Goal: Communication & Community: Answer question/provide support

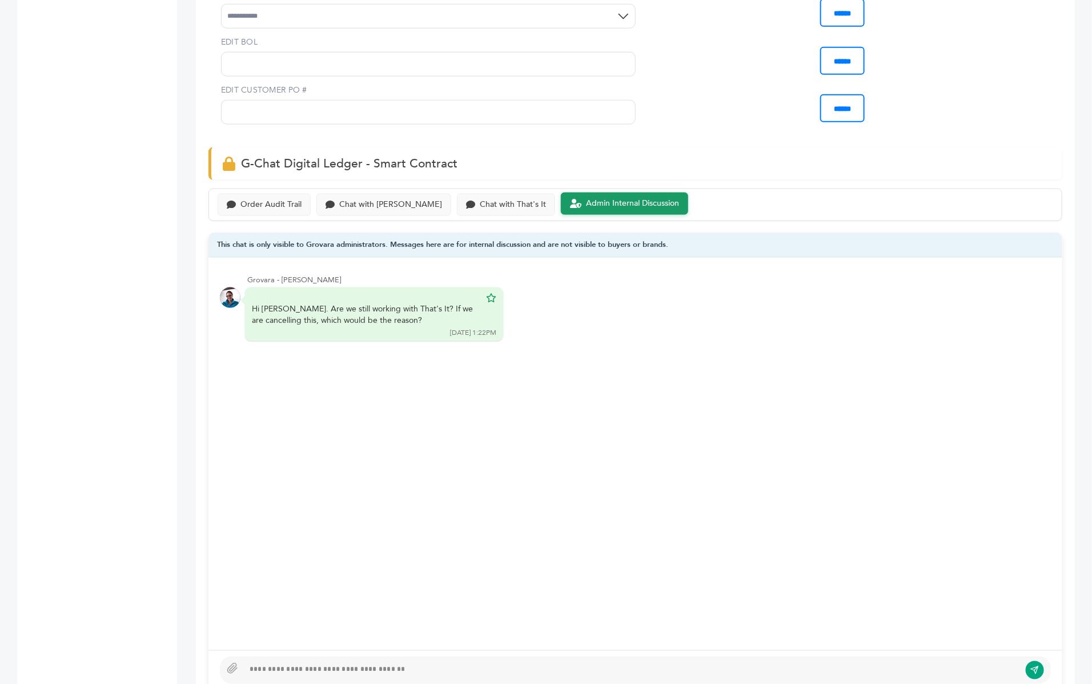
scroll to position [673, 0]
click at [370, 665] on div at bounding box center [632, 672] width 776 height 14
type textarea "**********"
click at [1032, 667] on icon "submit" at bounding box center [1035, 672] width 9 height 10
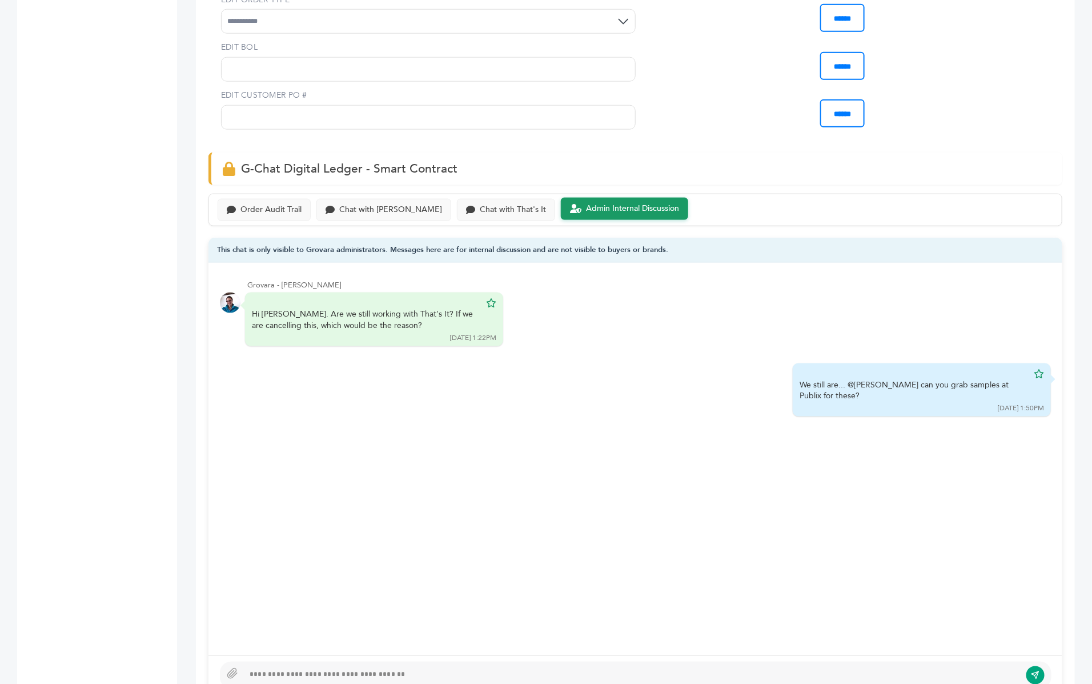
scroll to position [619, 0]
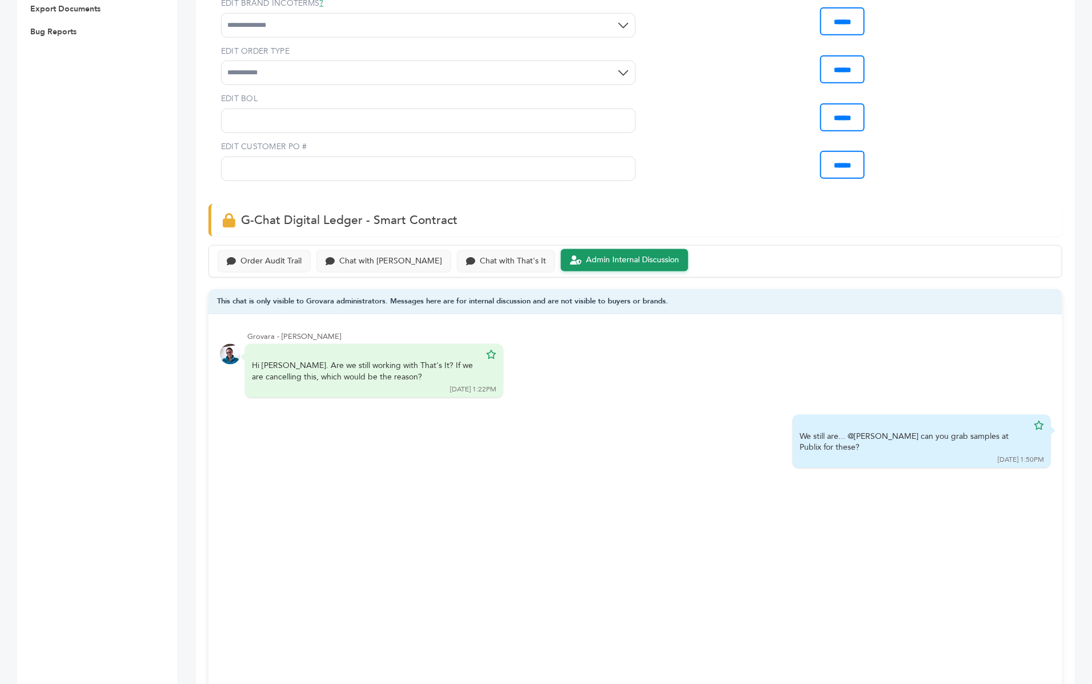
click at [375, 246] on div "Order Audit Trail Chat with Scottlev Chat with That's It Admin Internal Discuss…" at bounding box center [635, 261] width 854 height 33
click at [282, 255] on div "Order Audit Trail" at bounding box center [270, 260] width 61 height 10
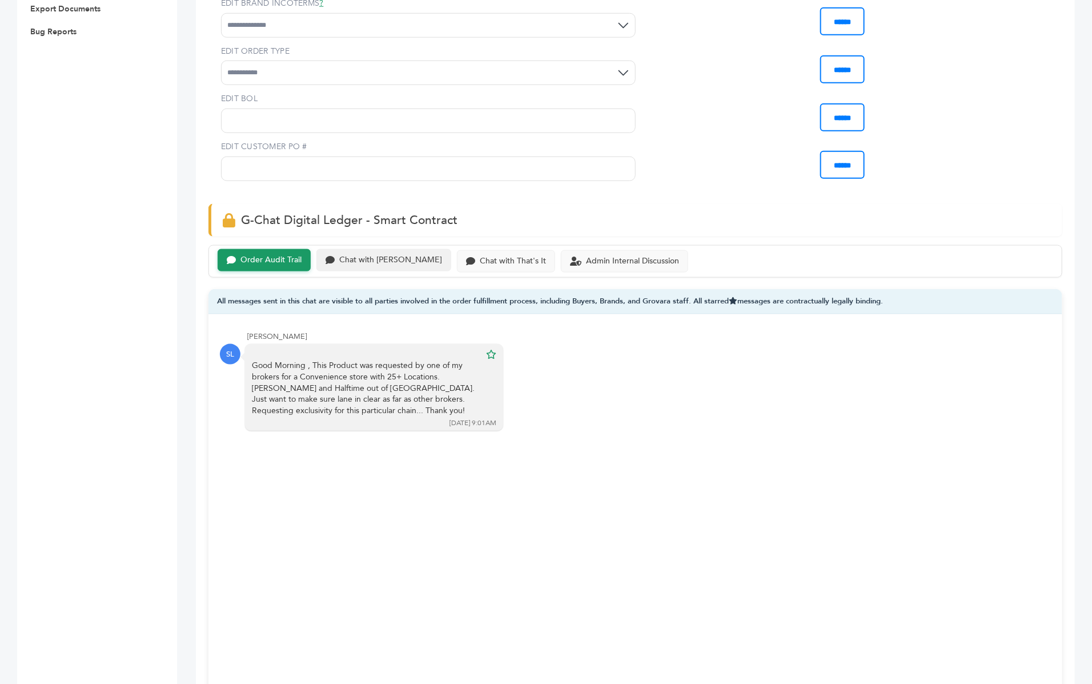
click at [387, 255] on div "Chat with [PERSON_NAME]" at bounding box center [390, 260] width 103 height 10
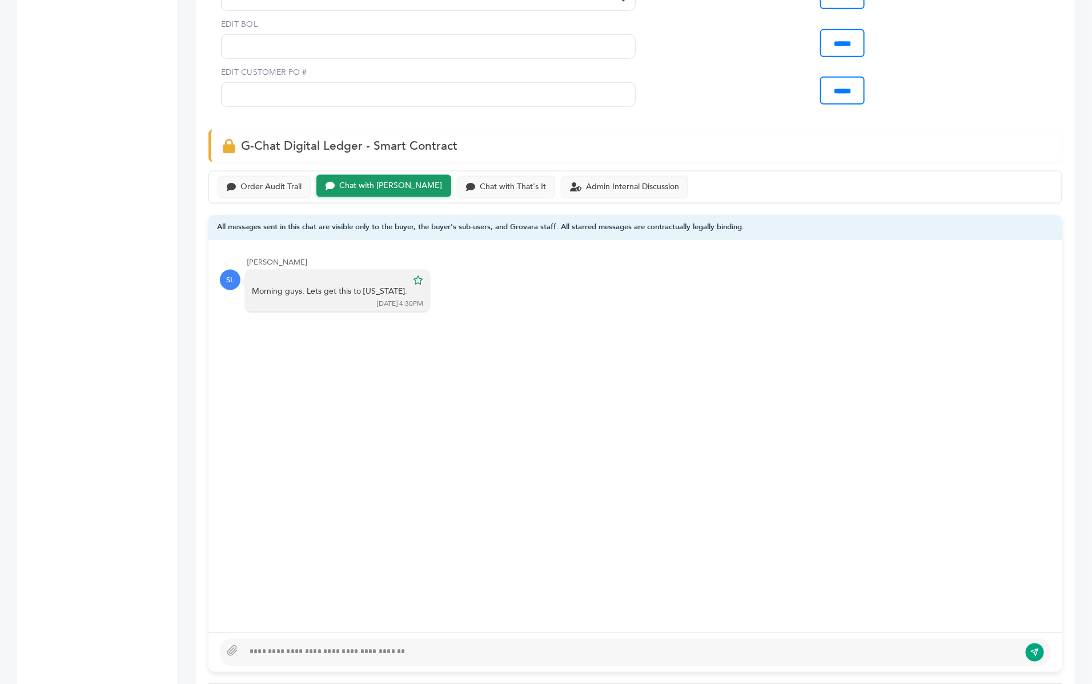
scroll to position [715, 0]
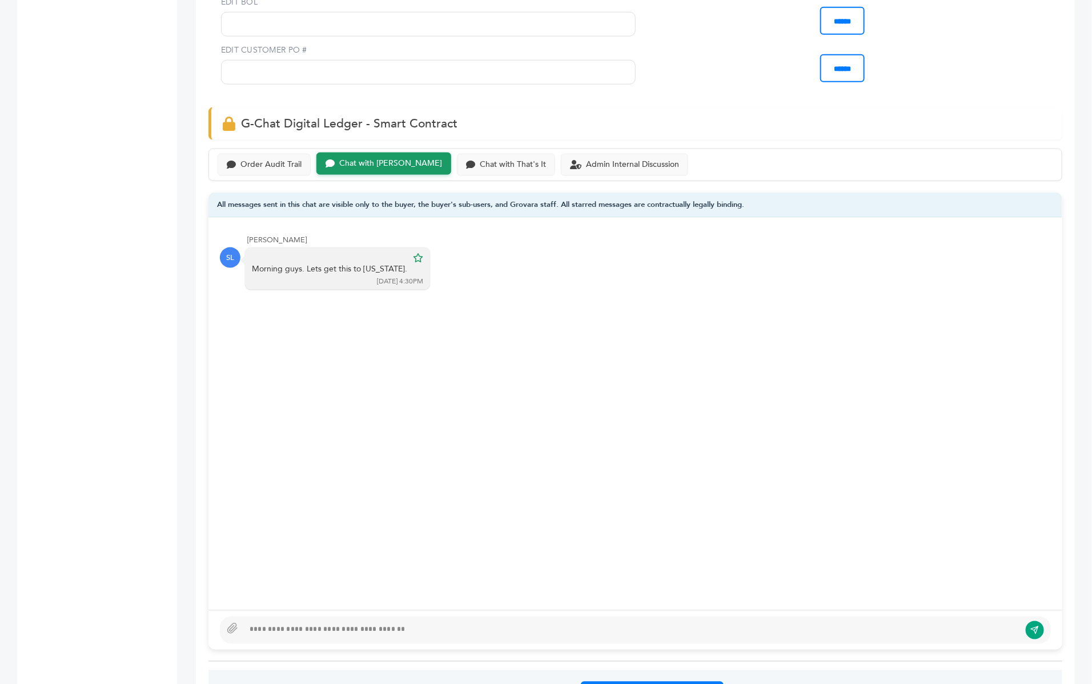
click at [301, 623] on div at bounding box center [632, 630] width 776 height 14
type textarea "**********"
click at [1034, 625] on icon "submit" at bounding box center [1035, 630] width 9 height 10
